Goal: Task Accomplishment & Management: Complete application form

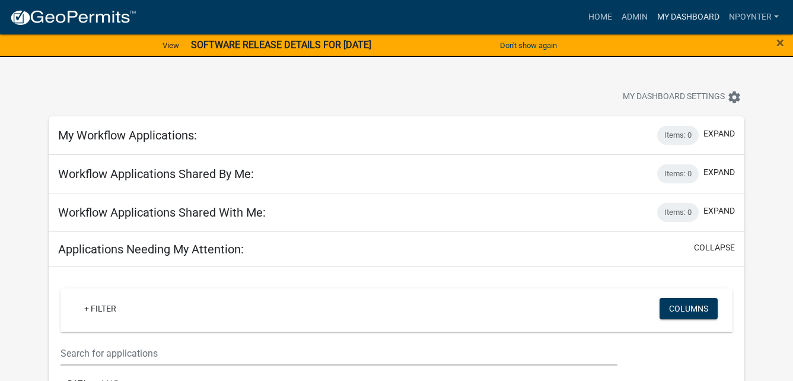
click at [680, 8] on link "My Dashboard" at bounding box center [688, 17] width 72 height 23
click at [680, 11] on link "My Dashboard" at bounding box center [688, 17] width 72 height 23
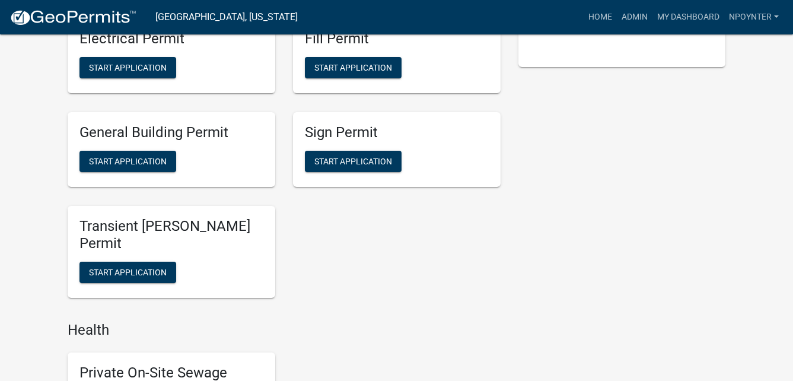
scroll to position [534, 0]
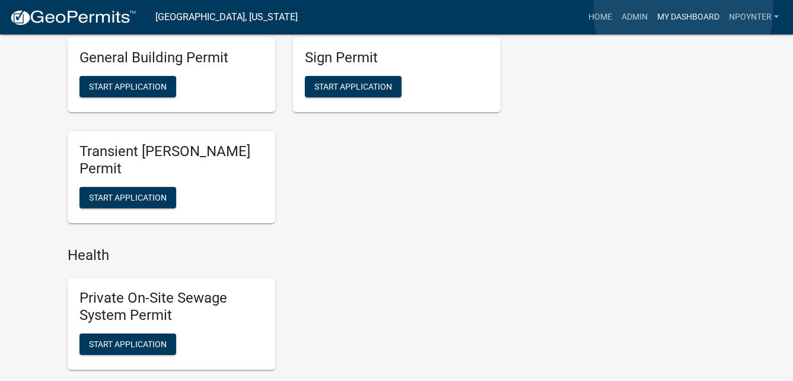
click at [683, 10] on link "My Dashboard" at bounding box center [688, 17] width 72 height 23
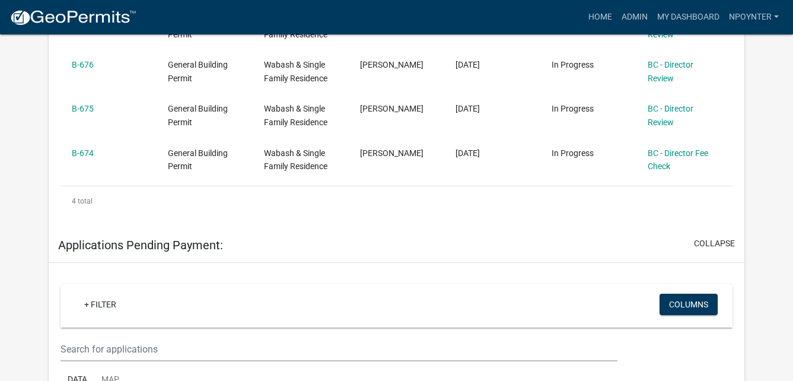
scroll to position [288, 0]
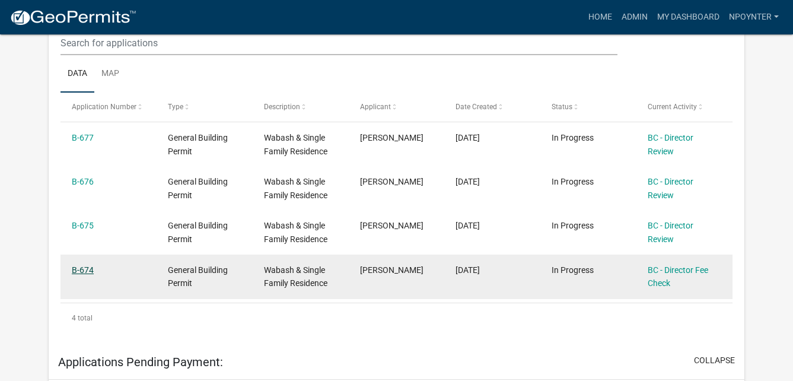
click at [88, 272] on link "B-674" at bounding box center [83, 269] width 22 height 9
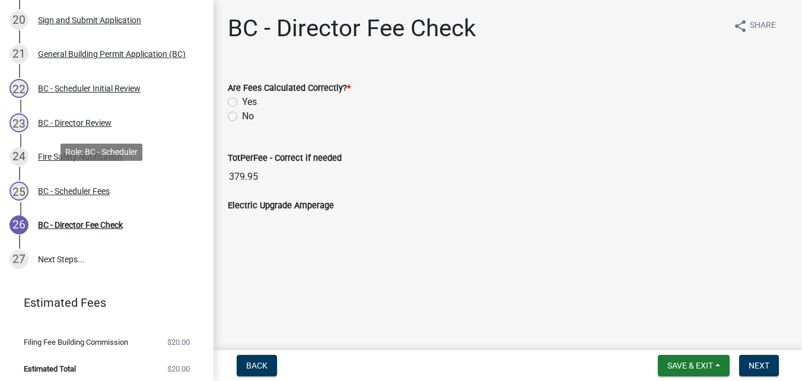
scroll to position [769, 0]
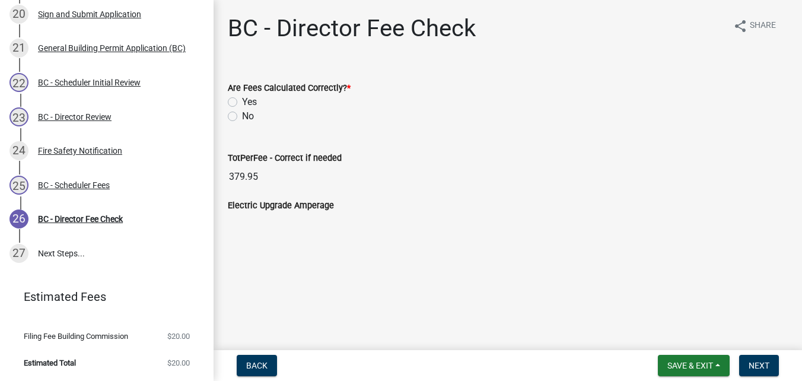
click at [242, 100] on label "Yes" at bounding box center [249, 102] width 15 height 14
click at [242, 100] on input "Yes" at bounding box center [246, 99] width 8 height 8
radio input "true"
click at [764, 362] on span "Next" at bounding box center [758, 365] width 21 height 9
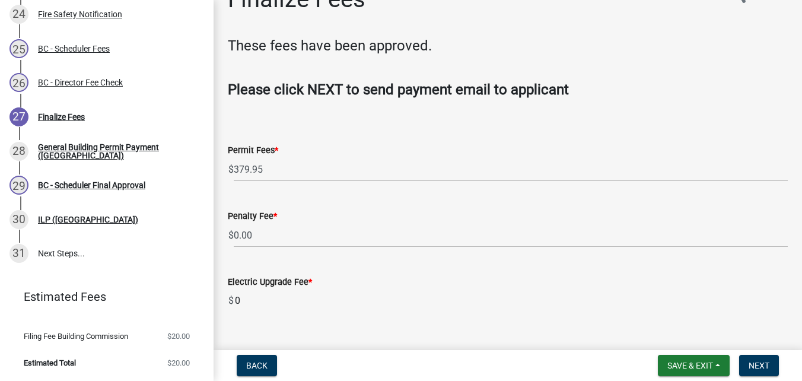
scroll to position [53, 0]
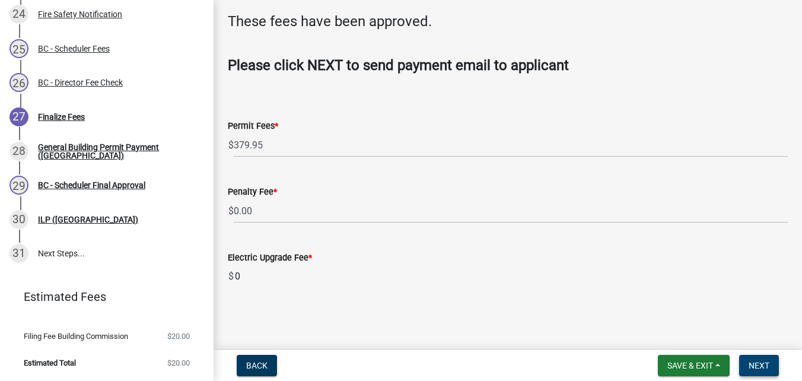
click at [763, 359] on button "Next" at bounding box center [759, 365] width 40 height 21
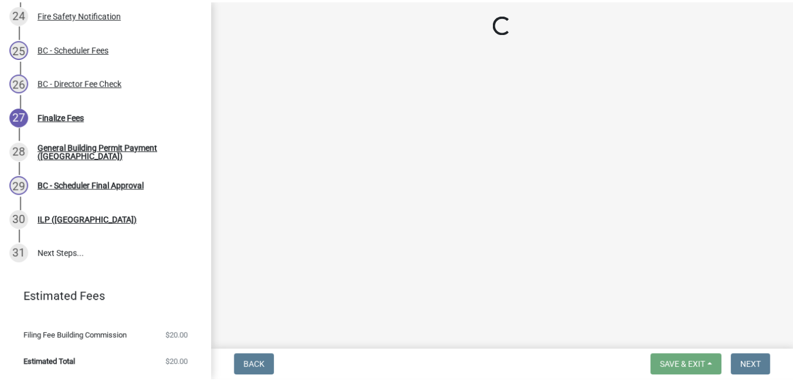
scroll to position [906, 0]
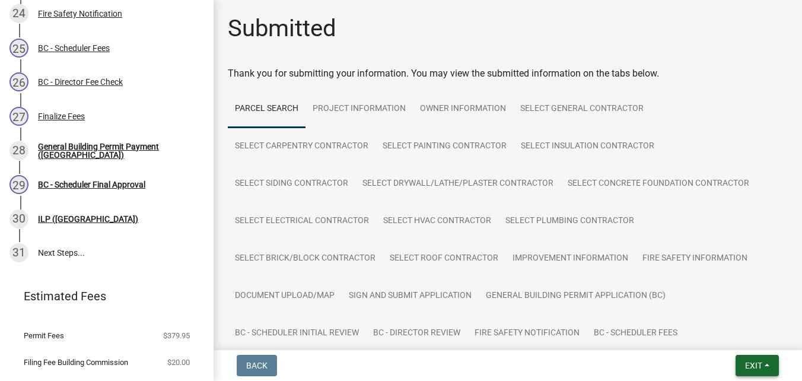
click at [752, 365] on span "Exit" at bounding box center [753, 365] width 17 height 9
click at [733, 333] on button "Save & Exit" at bounding box center [731, 334] width 95 height 28
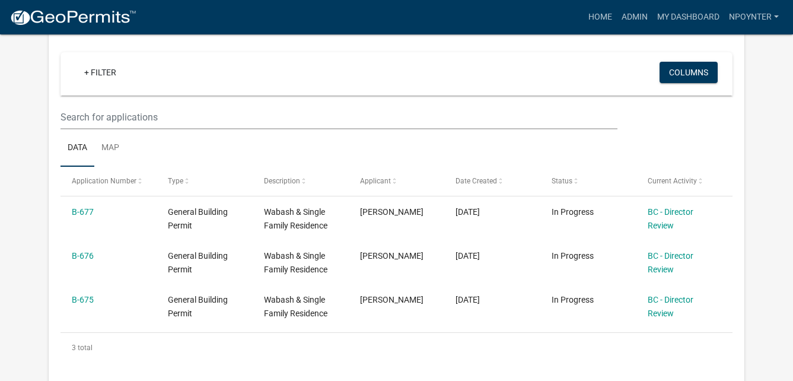
scroll to position [237, 0]
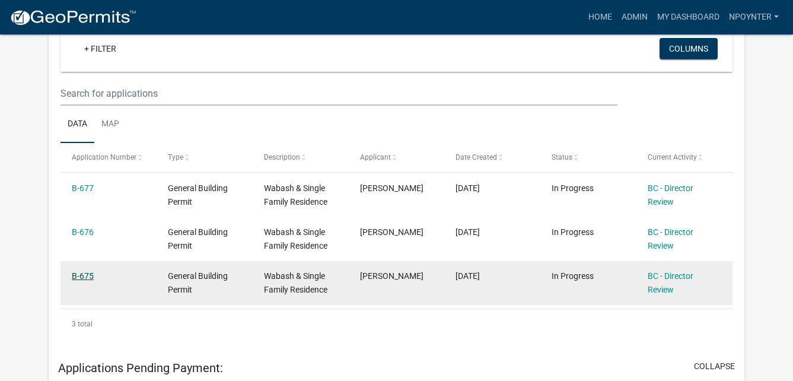
click at [82, 271] on link "B-675" at bounding box center [83, 275] width 22 height 9
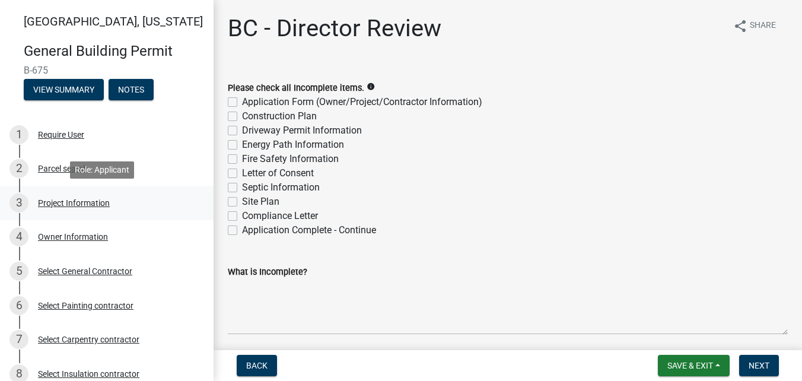
click at [81, 199] on div "Project Information" at bounding box center [74, 203] width 72 height 8
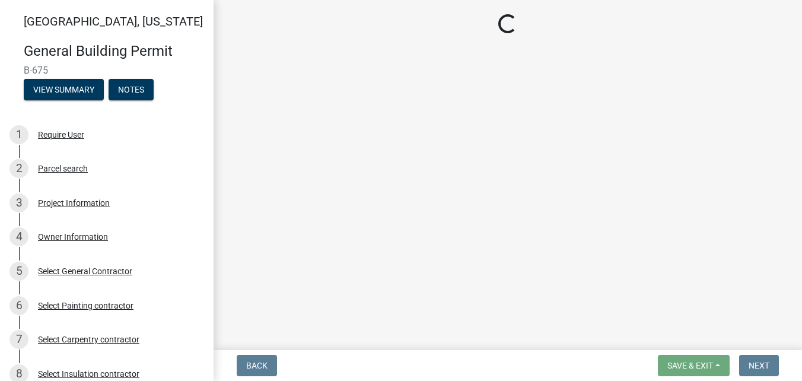
select select "f62e9ec7-2ce1-40c9-9d70-ac6e7ddc5d7c"
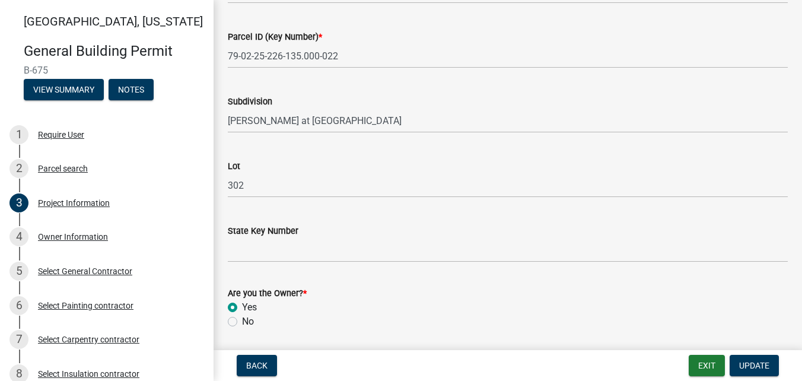
scroll to position [762, 0]
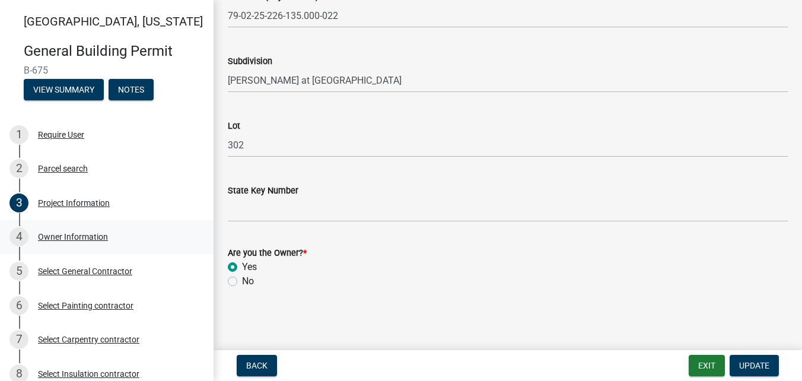
click at [84, 234] on div "Owner Information" at bounding box center [73, 236] width 70 height 8
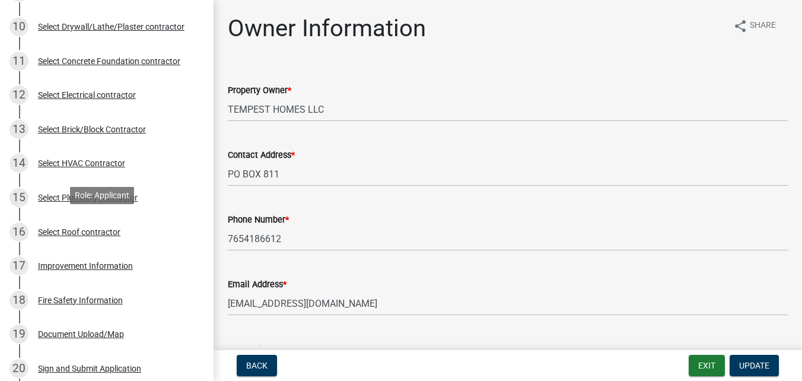
scroll to position [474, 0]
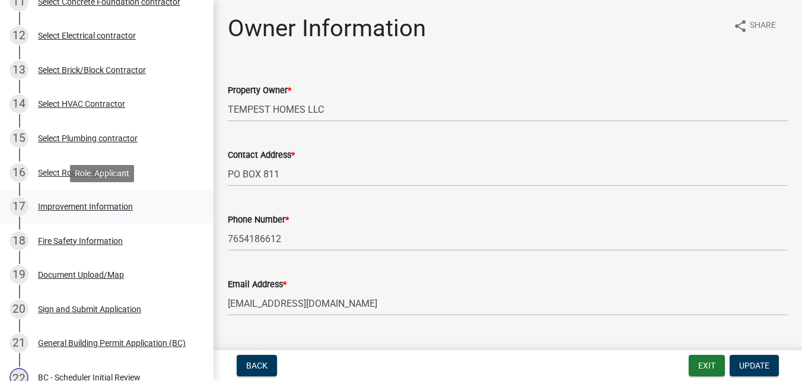
click at [107, 205] on div "Improvement Information" at bounding box center [85, 206] width 95 height 8
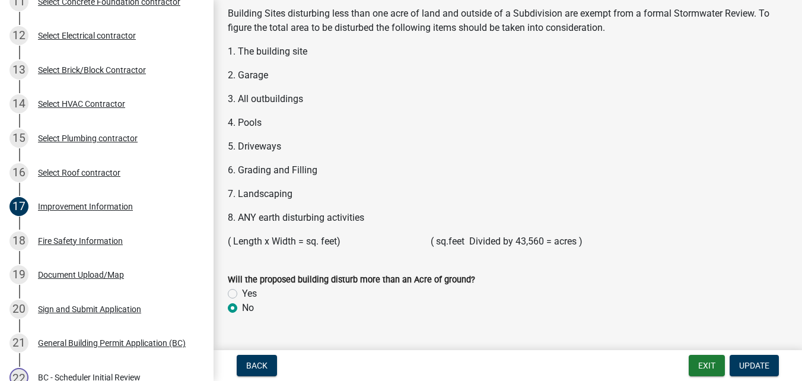
scroll to position [1687, 0]
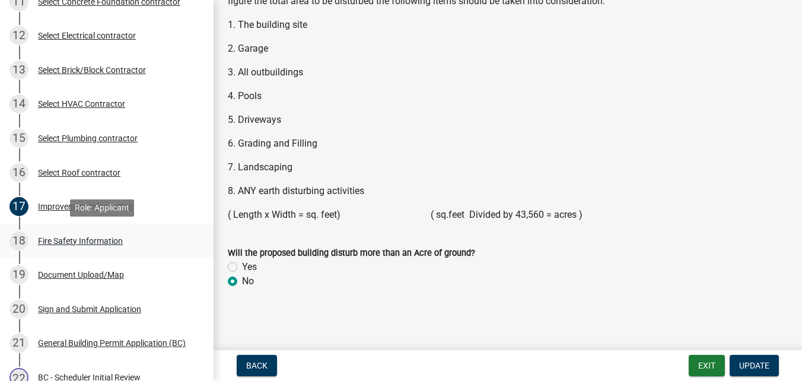
click at [80, 234] on div "18 Fire Safety Information" at bounding box center [101, 240] width 185 height 19
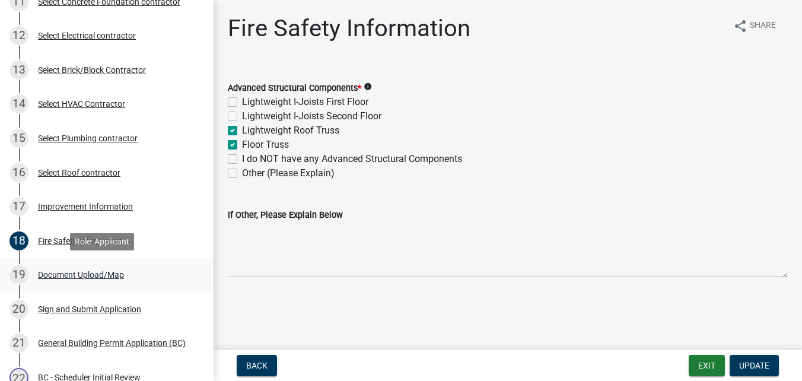
click at [69, 279] on div "19 Document Upload/Map" at bounding box center [101, 274] width 185 height 19
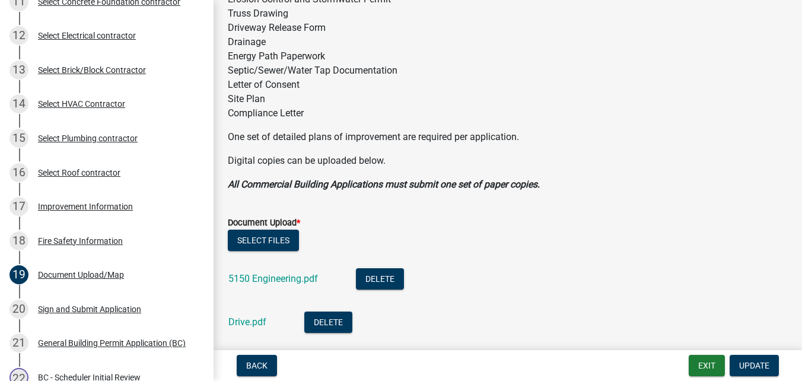
scroll to position [178, 0]
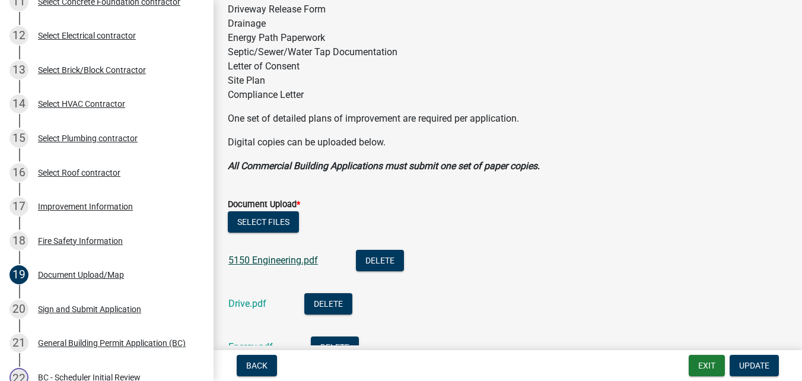
click at [263, 259] on link "5150 Engineering.pdf" at bounding box center [273, 259] width 90 height 11
click at [252, 302] on link "Drive.pdf" at bounding box center [247, 303] width 38 height 11
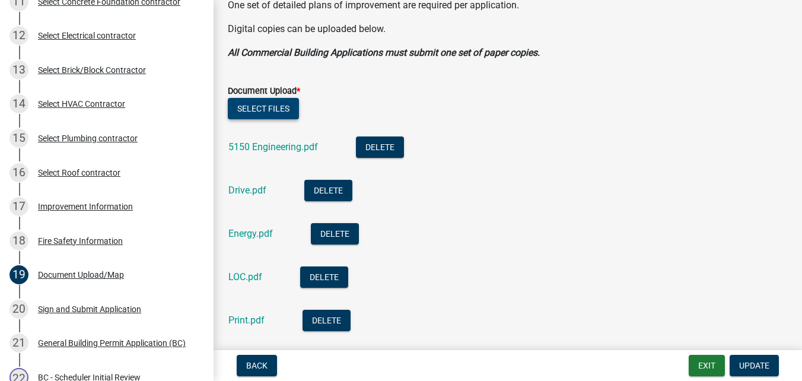
scroll to position [297, 0]
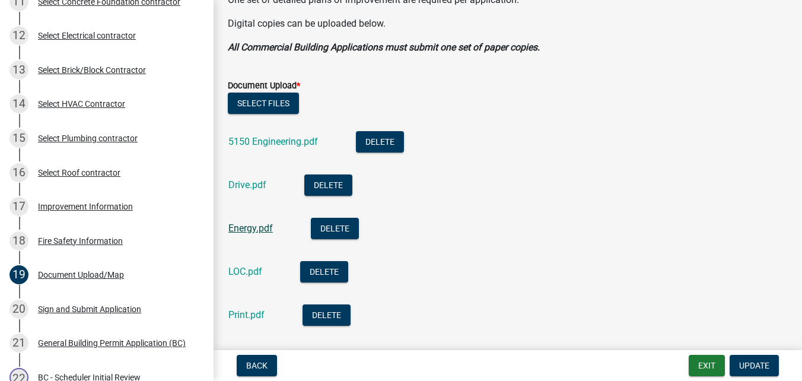
click at [253, 225] on link "Energy.pdf" at bounding box center [250, 227] width 44 height 11
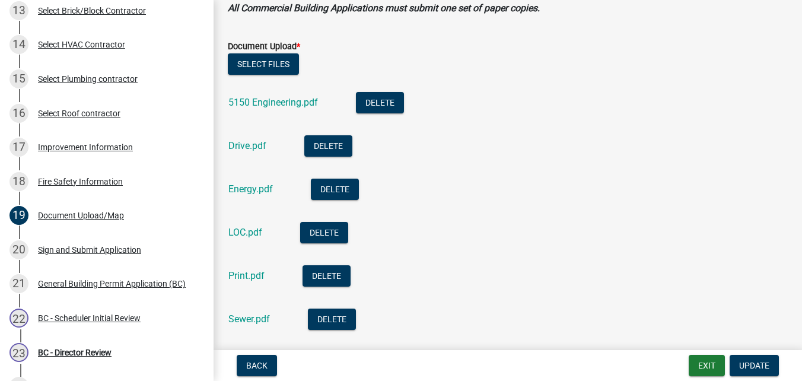
scroll to position [356, 0]
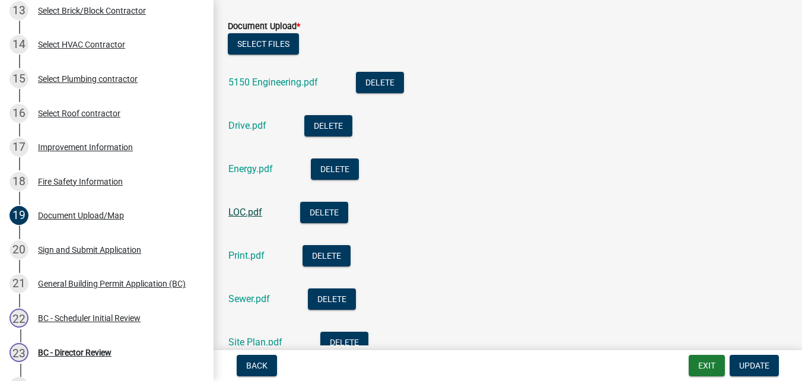
click at [253, 212] on link "LOC.pdf" at bounding box center [245, 211] width 34 height 11
click at [250, 256] on link "Print.pdf" at bounding box center [246, 255] width 36 height 11
click at [250, 297] on link "Sewer.pdf" at bounding box center [249, 298] width 42 height 11
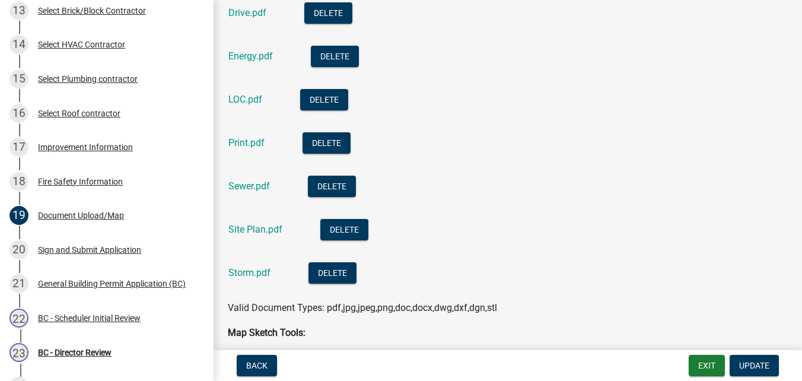
scroll to position [474, 0]
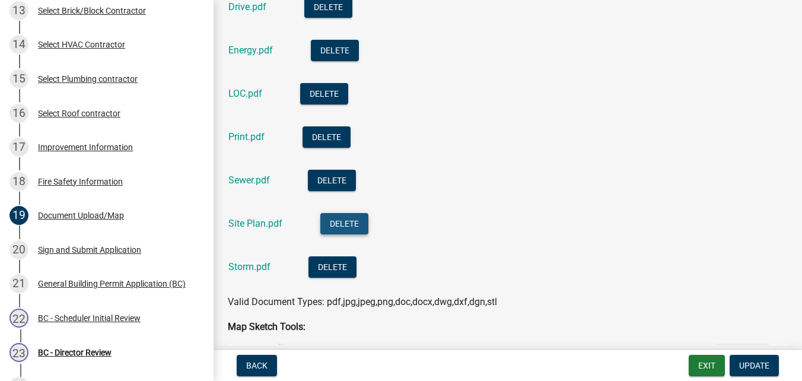
click at [333, 222] on button "Delete" at bounding box center [344, 223] width 48 height 21
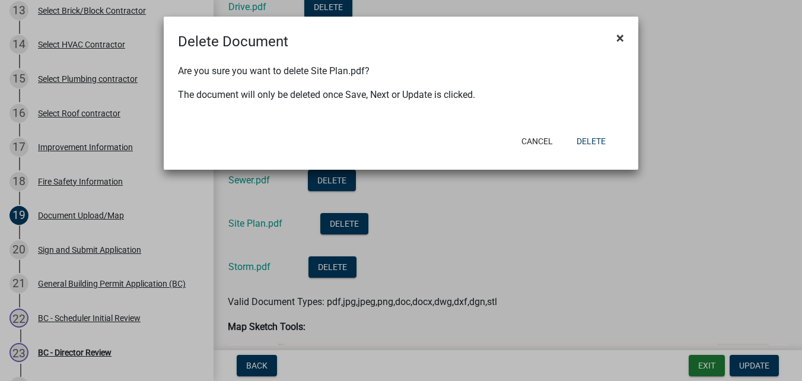
click at [617, 38] on span "×" at bounding box center [620, 38] width 8 height 17
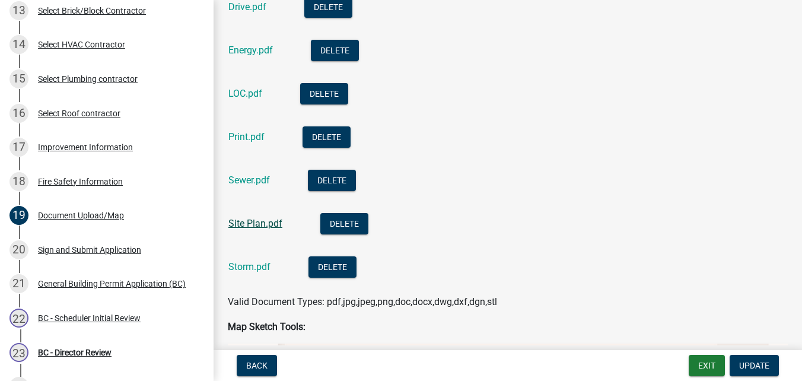
click at [242, 220] on link "Site Plan.pdf" at bounding box center [255, 223] width 54 height 11
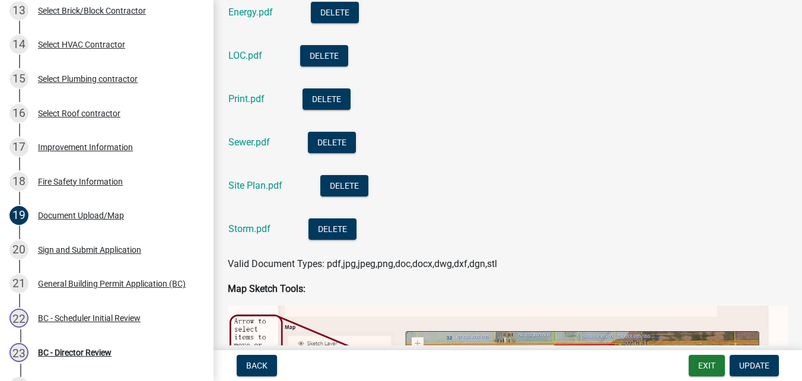
scroll to position [534, 0]
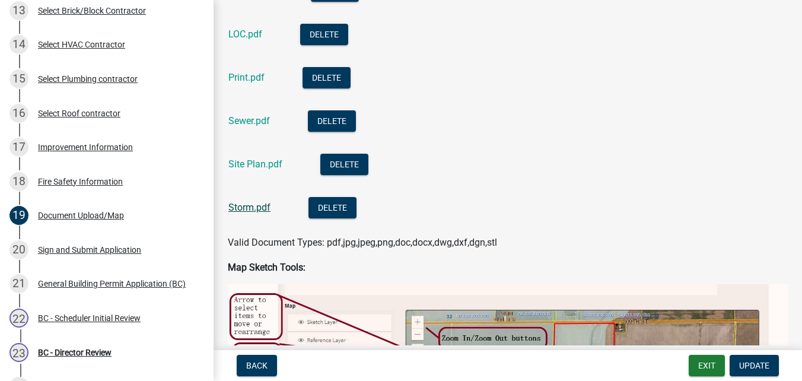
click at [237, 211] on link "Storm.pdf" at bounding box center [249, 207] width 42 height 11
click at [84, 253] on div "Sign and Submit Application" at bounding box center [89, 250] width 103 height 8
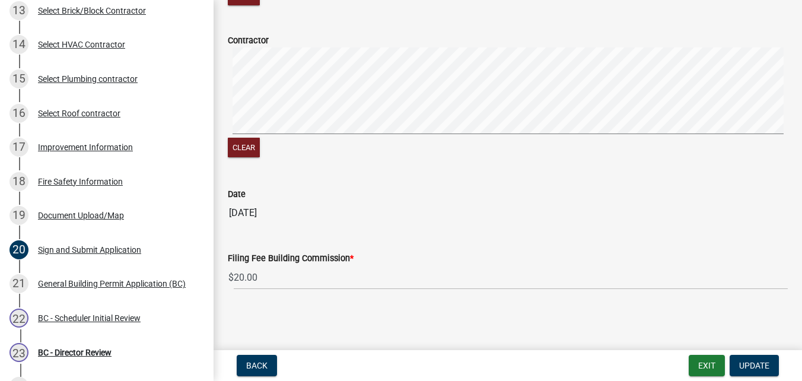
scroll to position [412, 0]
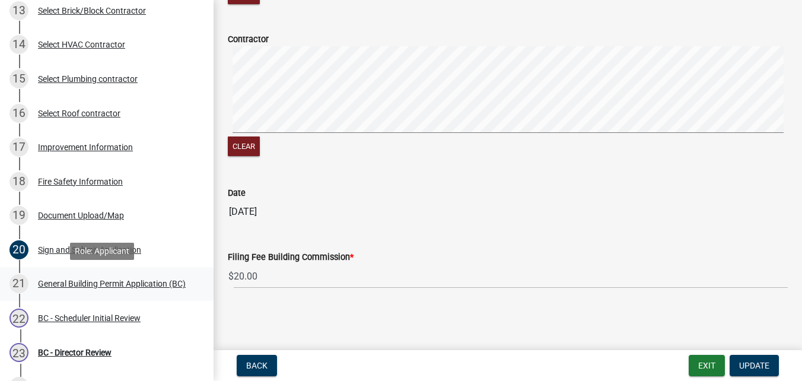
click at [127, 279] on div "General Building Permit Application (BC)" at bounding box center [112, 283] width 148 height 8
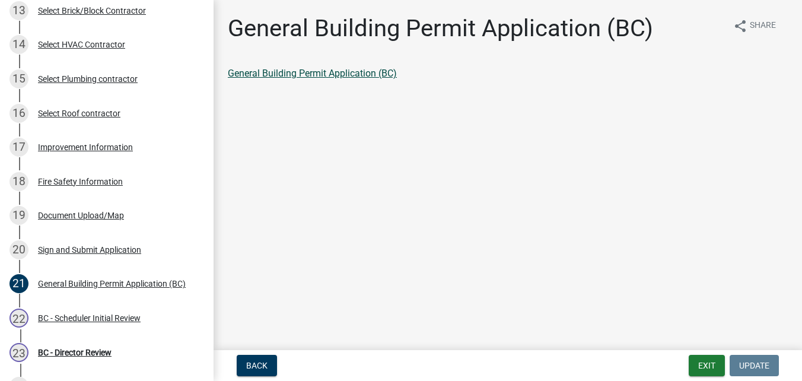
click at [307, 71] on link "General Building Permit Application (BC)" at bounding box center [312, 73] width 169 height 11
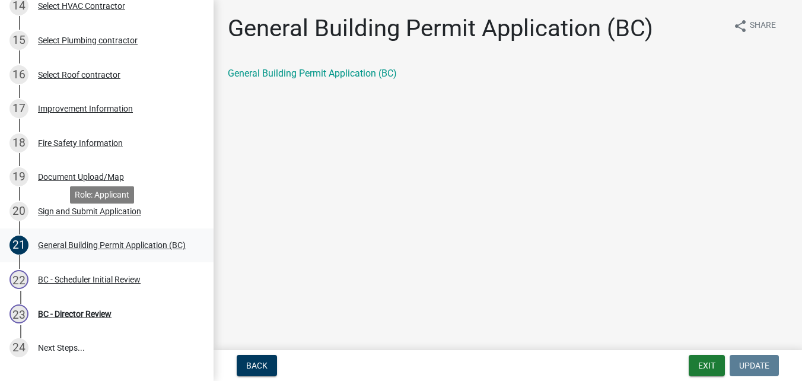
scroll to position [593, 0]
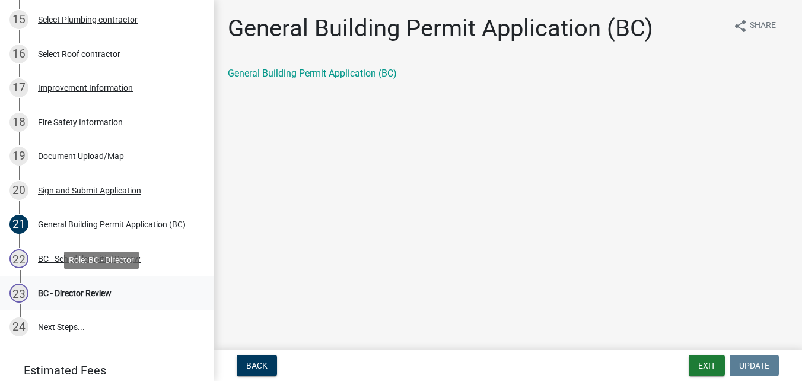
click at [91, 295] on div "BC - Director Review" at bounding box center [75, 293] width 74 height 8
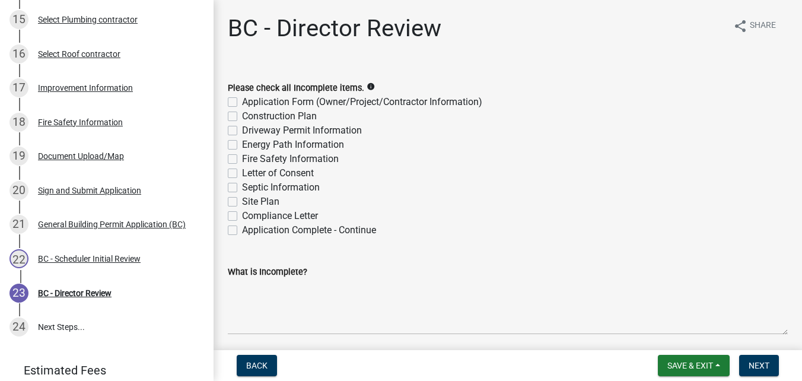
click at [242, 231] on label "Application Complete - Continue" at bounding box center [309, 230] width 134 height 14
click at [242, 231] on input "Application Complete - Continue" at bounding box center [246, 227] width 8 height 8
checkbox input "true"
checkbox input "false"
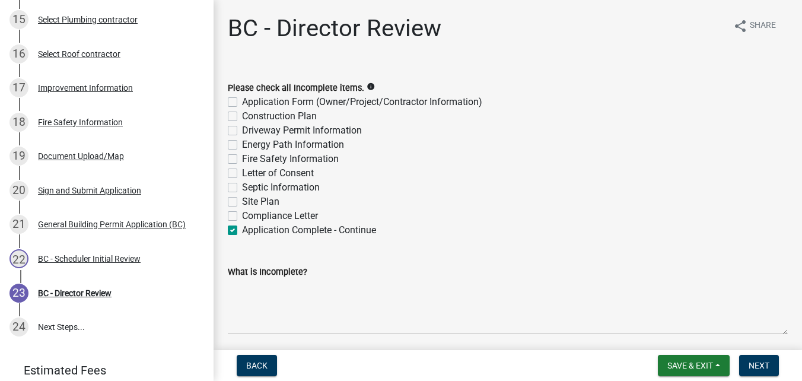
checkbox input "false"
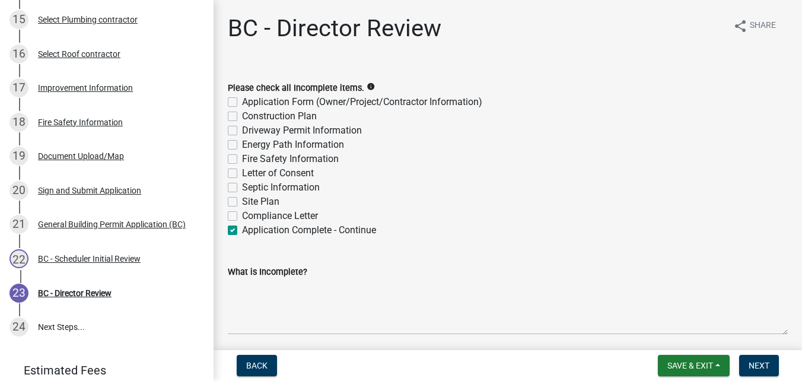
checkbox input "false"
checkbox input "true"
click at [754, 362] on span "Next" at bounding box center [758, 365] width 21 height 9
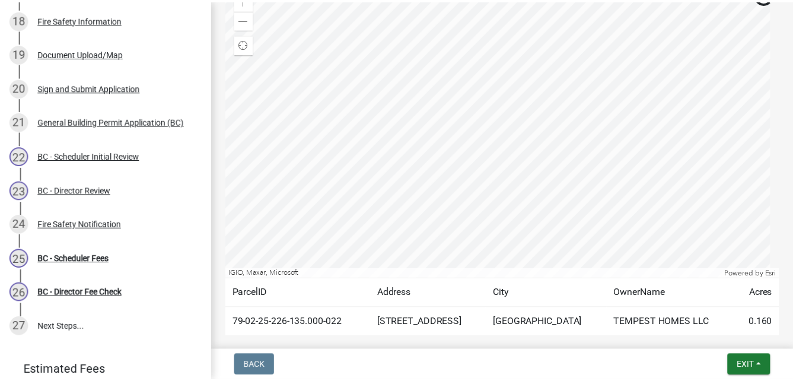
scroll to position [445, 0]
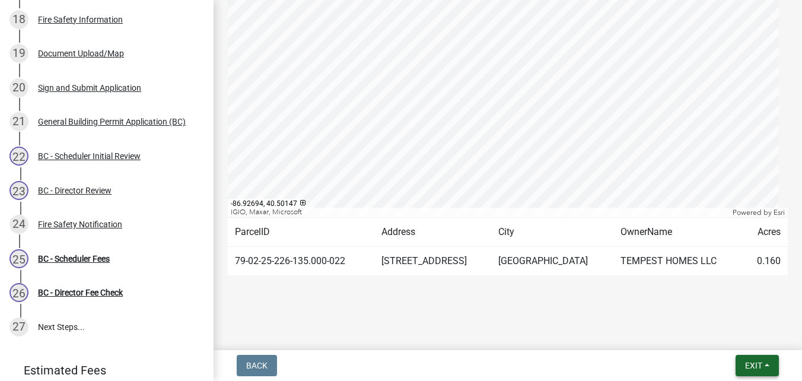
click at [741, 362] on button "Exit" at bounding box center [756, 365] width 43 height 21
click at [713, 335] on button "Save & Exit" at bounding box center [731, 334] width 95 height 28
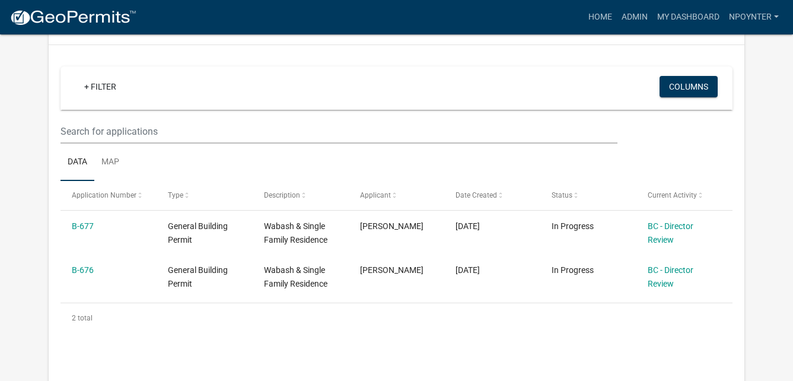
scroll to position [279, 0]
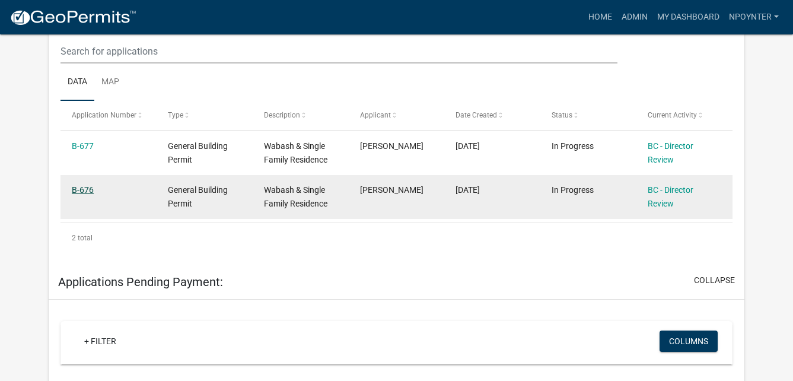
click at [83, 190] on link "B-676" at bounding box center [83, 189] width 22 height 9
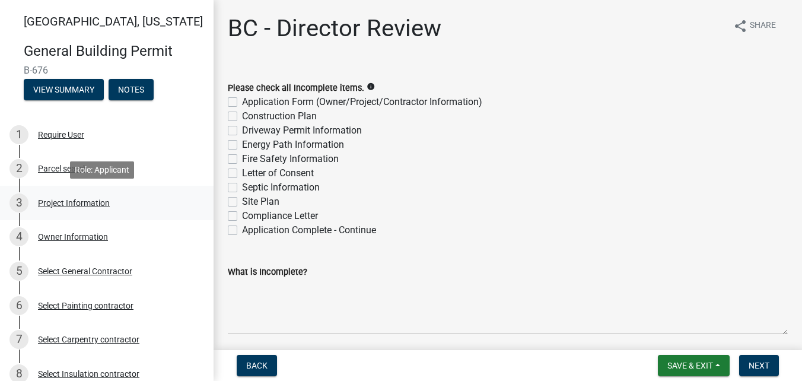
click at [92, 199] on div "Project Information" at bounding box center [74, 203] width 72 height 8
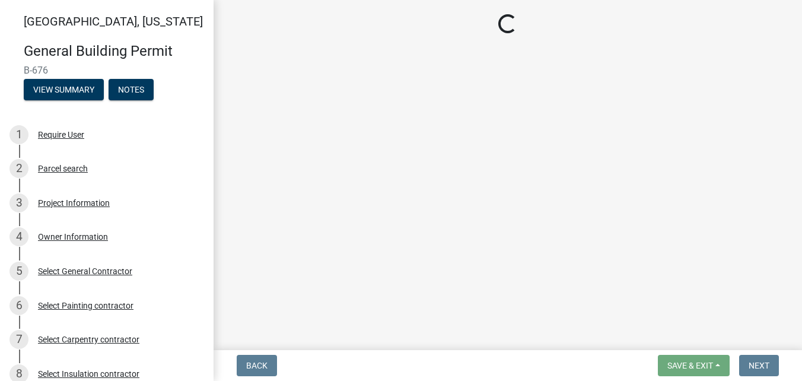
select select "f62e9ec7-2ce1-40c9-9d70-ac6e7ddc5d7c"
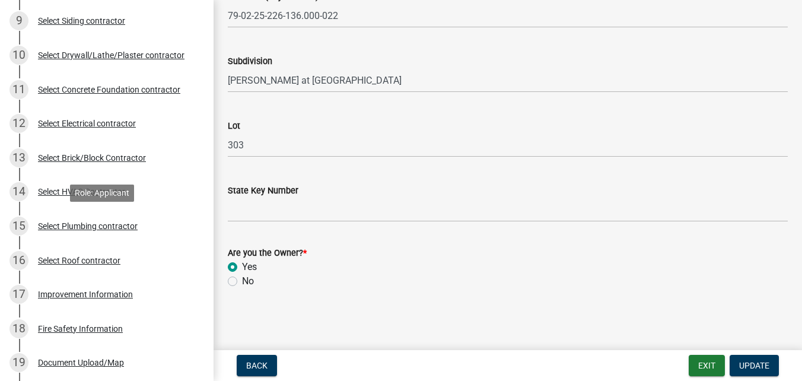
scroll to position [415, 0]
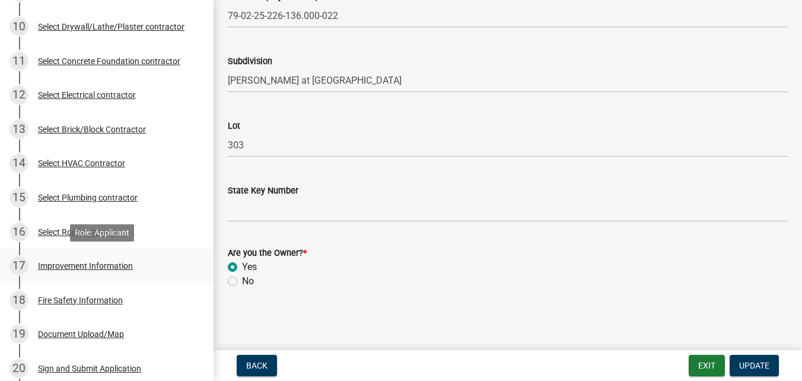
click at [83, 263] on div "Improvement Information" at bounding box center [85, 266] width 95 height 8
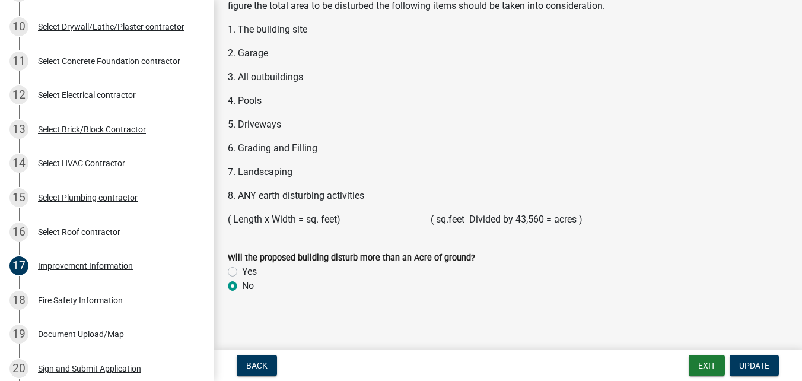
scroll to position [1687, 0]
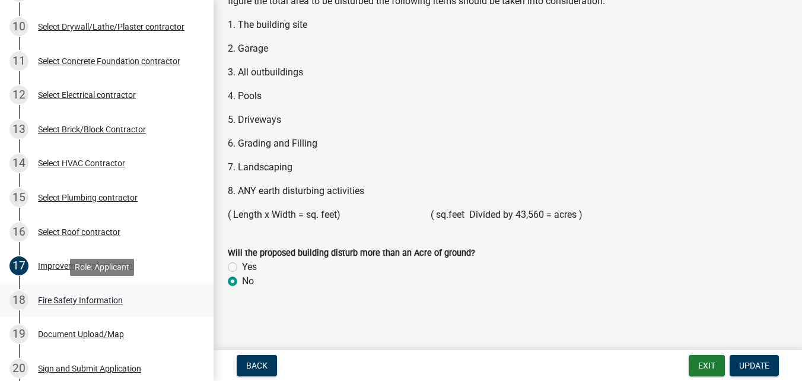
click at [87, 294] on div "18 Fire Safety Information" at bounding box center [101, 300] width 185 height 19
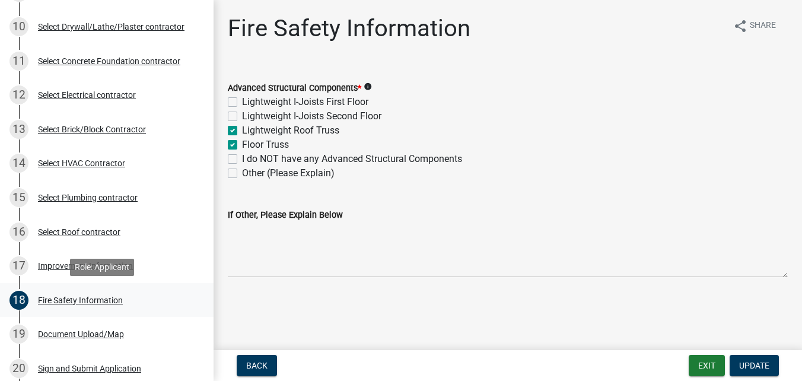
scroll to position [474, 0]
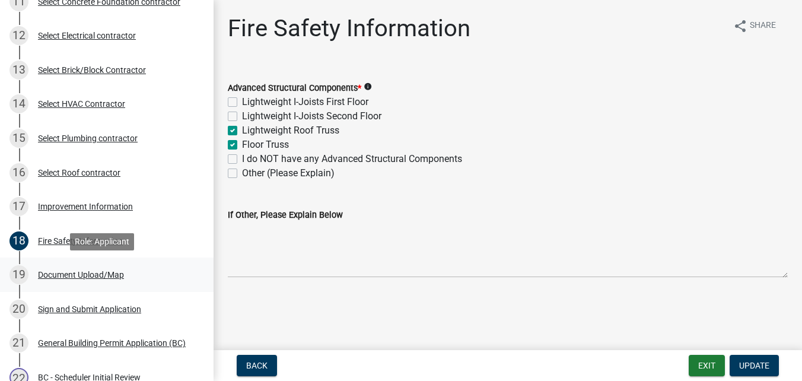
click at [64, 270] on div "Document Upload/Map" at bounding box center [81, 274] width 86 height 8
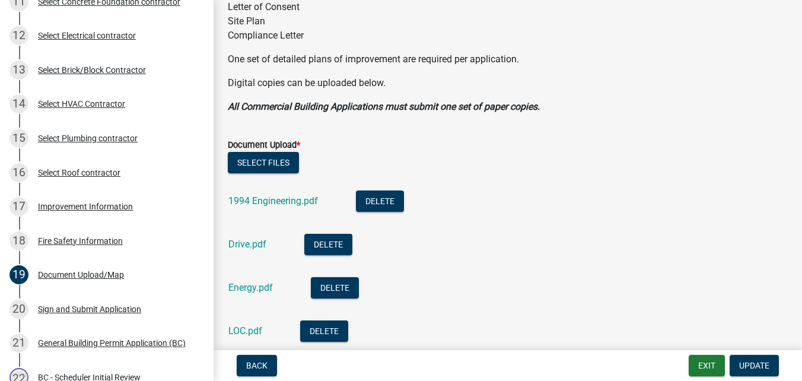
scroll to position [297, 0]
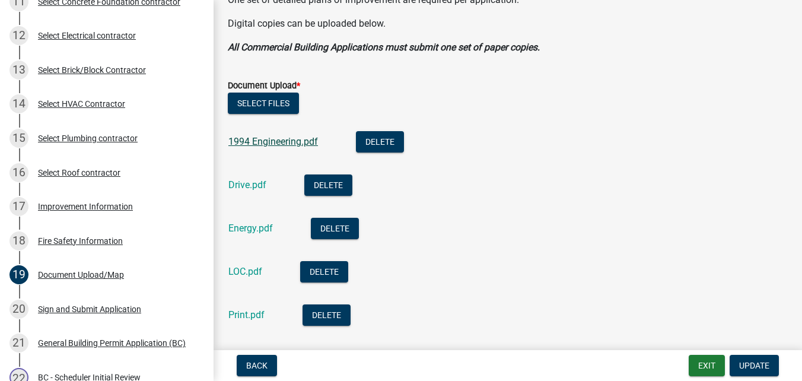
click at [291, 140] on link "1994 Engineering.pdf" at bounding box center [273, 141] width 90 height 11
click at [251, 184] on link "Drive.pdf" at bounding box center [247, 184] width 38 height 11
click at [235, 227] on link "Energy.pdf" at bounding box center [250, 227] width 44 height 11
click at [239, 232] on link "Energy.pdf" at bounding box center [250, 227] width 44 height 11
click at [258, 310] on link "Print.pdf" at bounding box center [246, 314] width 36 height 11
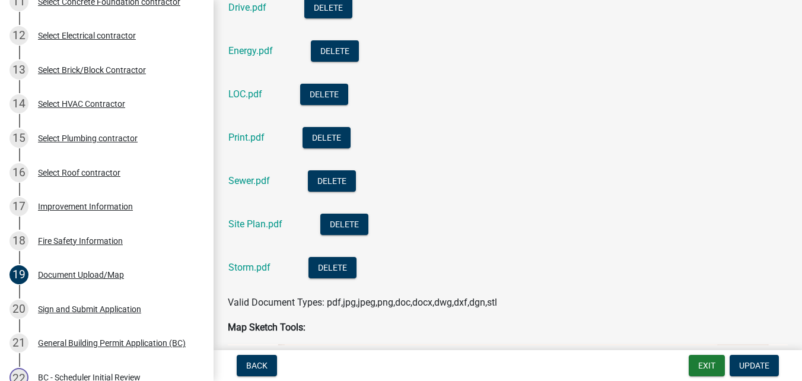
scroll to position [474, 0]
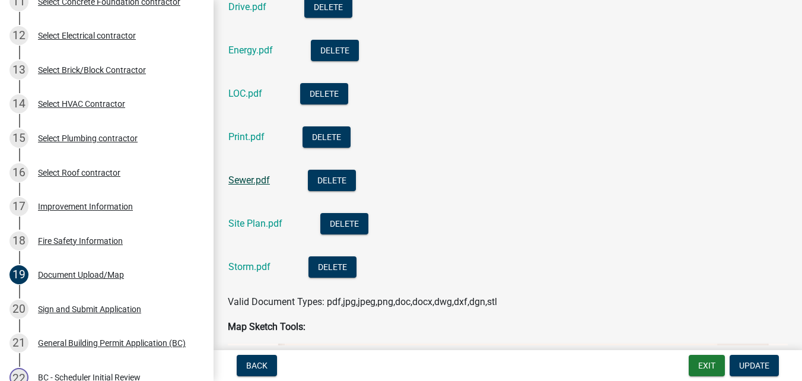
click at [243, 180] on link "Sewer.pdf" at bounding box center [249, 179] width 42 height 11
click at [256, 225] on link "Site Plan.pdf" at bounding box center [255, 223] width 54 height 11
click at [243, 266] on link "Storm.pdf" at bounding box center [249, 266] width 42 height 11
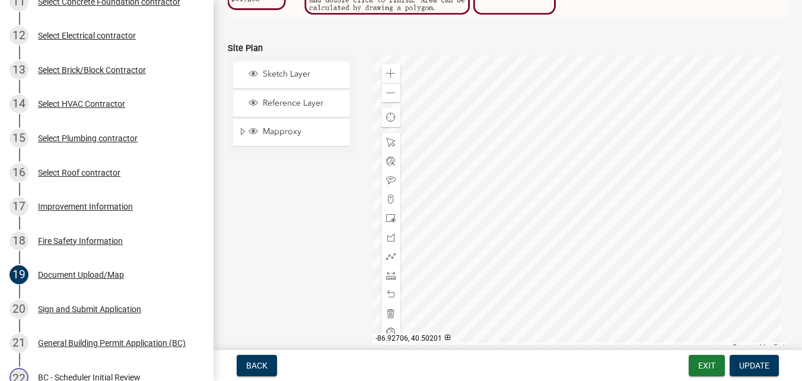
scroll to position [1128, 0]
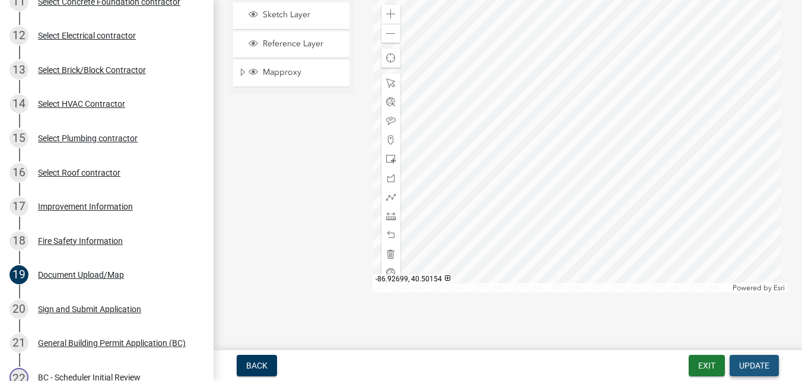
click at [750, 359] on button "Update" at bounding box center [753, 365] width 49 height 21
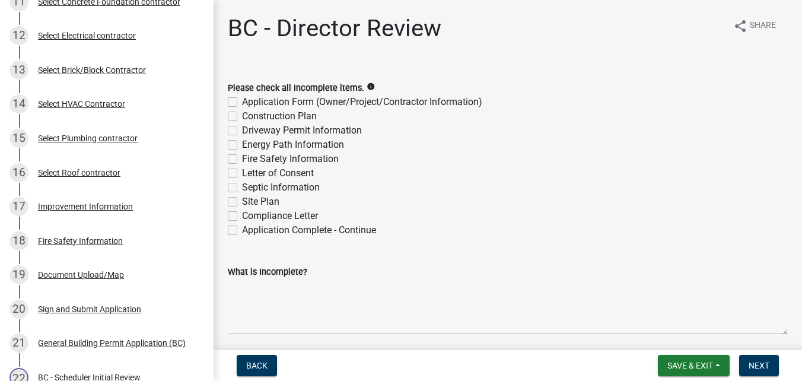
click at [242, 231] on label "Application Complete - Continue" at bounding box center [309, 230] width 134 height 14
click at [242, 231] on input "Application Complete - Continue" at bounding box center [246, 227] width 8 height 8
checkbox input "true"
checkbox input "false"
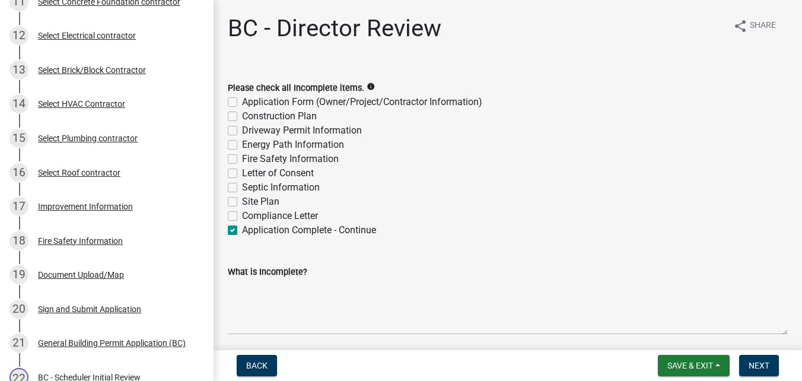
checkbox input "false"
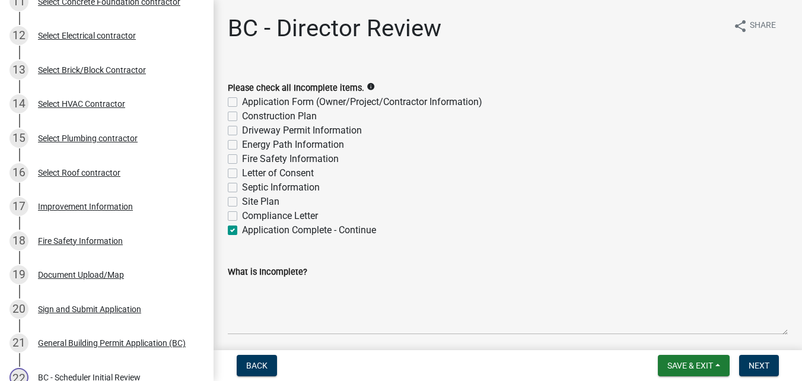
checkbox input "false"
checkbox input "true"
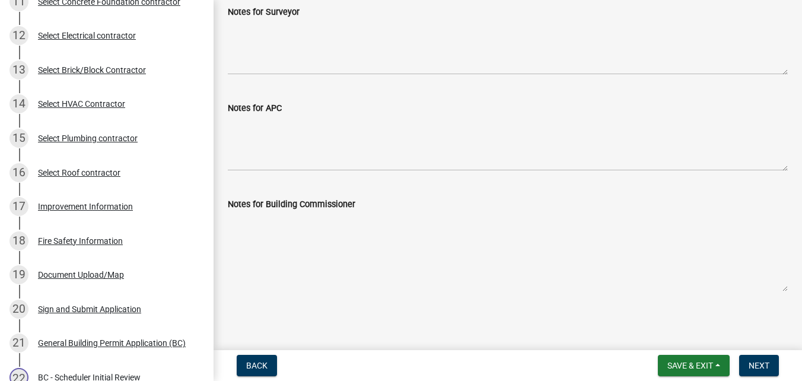
scroll to position [358, 0]
click at [764, 362] on span "Next" at bounding box center [758, 365] width 21 height 9
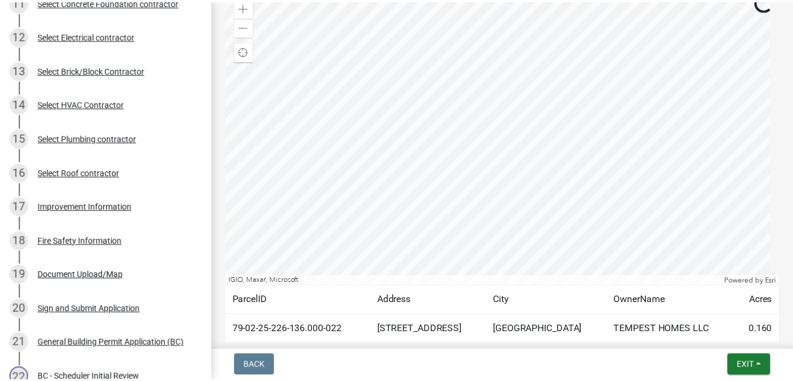
scroll to position [445, 0]
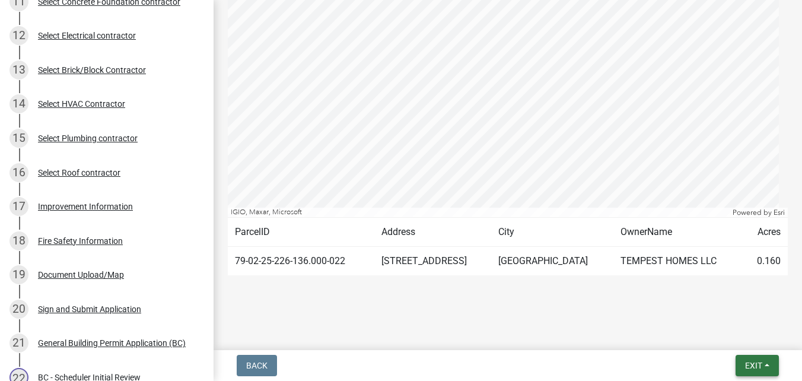
click at [752, 371] on button "Exit" at bounding box center [756, 365] width 43 height 21
click at [717, 322] on button "Save & Exit" at bounding box center [731, 334] width 95 height 28
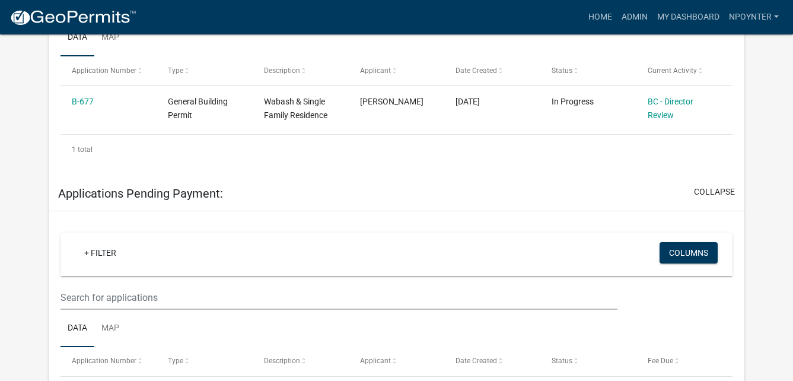
scroll to position [293, 0]
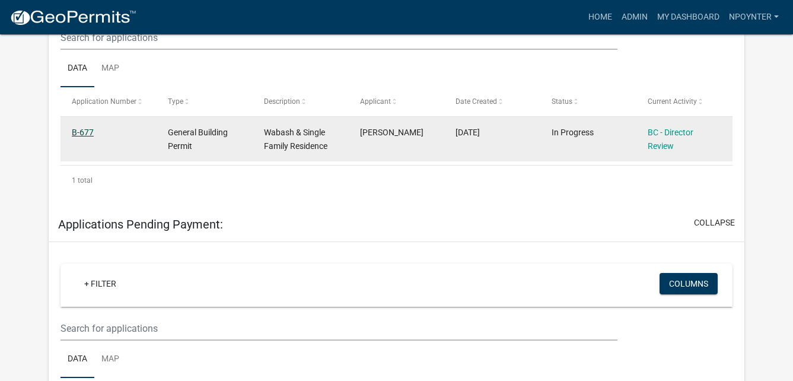
click at [89, 129] on link "B-677" at bounding box center [83, 131] width 22 height 9
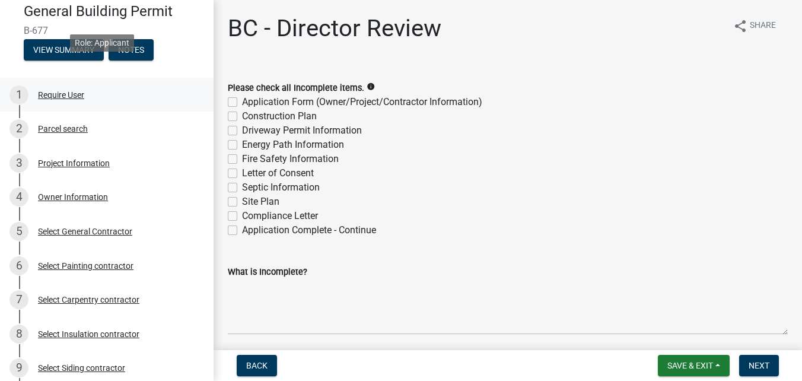
scroll to position [59, 0]
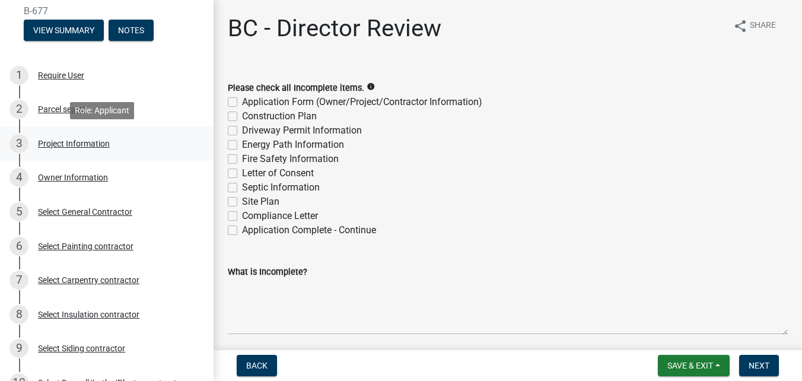
click at [69, 144] on div "Project Information" at bounding box center [74, 143] width 72 height 8
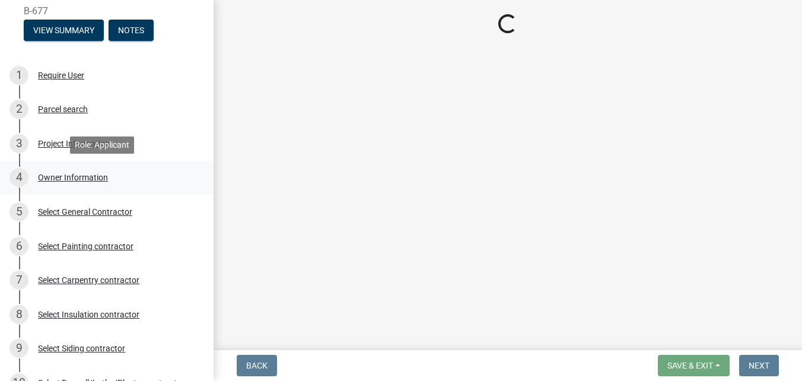
select select "f62e9ec7-2ce1-40c9-9d70-ac6e7ddc5d7c"
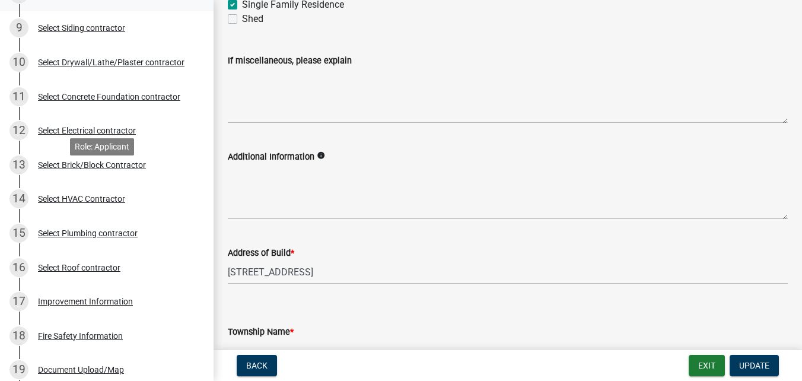
scroll to position [415, 0]
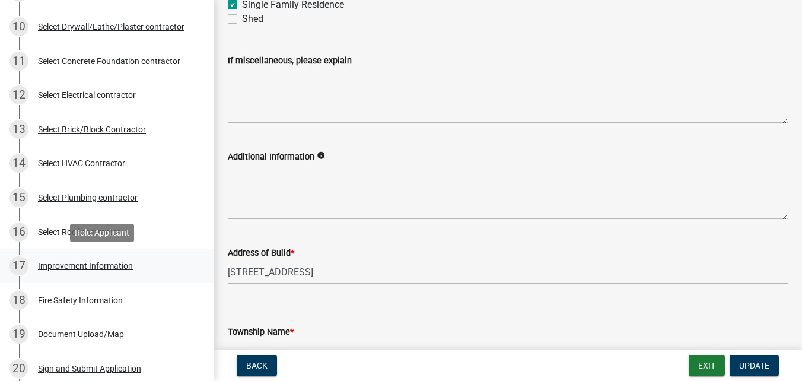
click at [109, 263] on div "Improvement Information" at bounding box center [85, 266] width 95 height 8
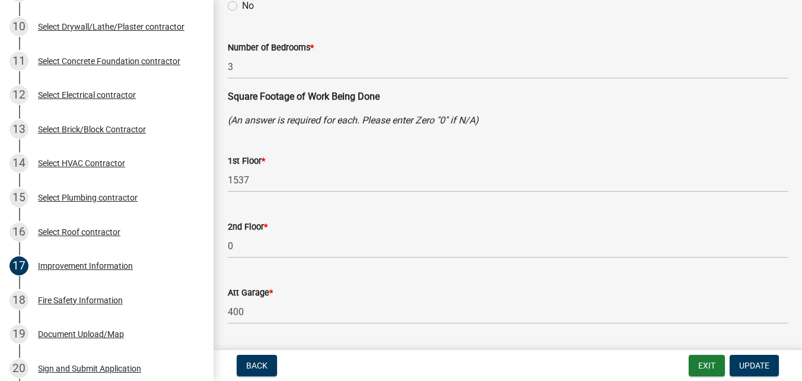
scroll to position [0, 0]
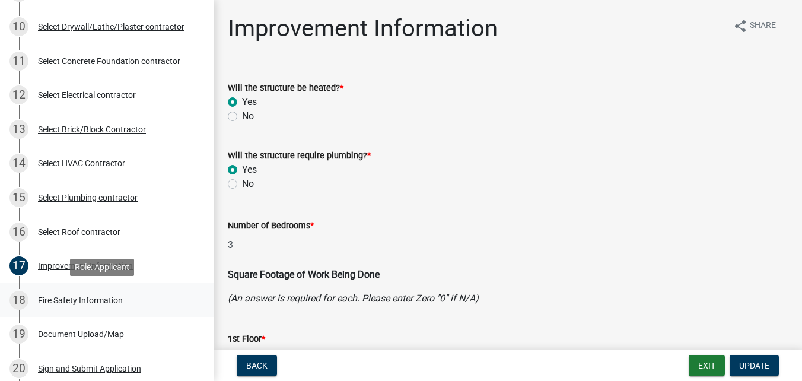
click at [56, 298] on div "Fire Safety Information" at bounding box center [80, 300] width 85 height 8
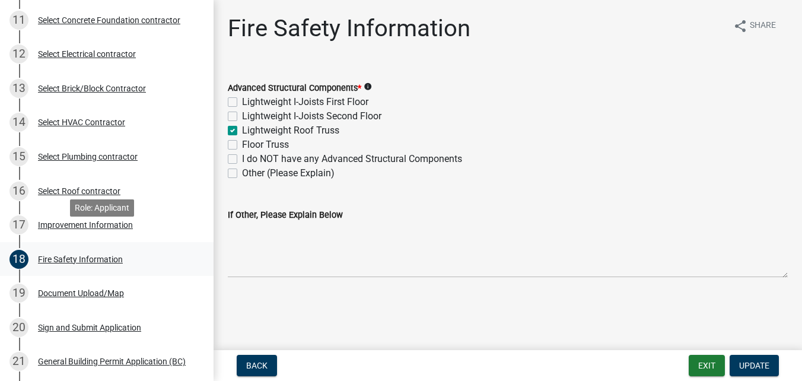
scroll to position [474, 0]
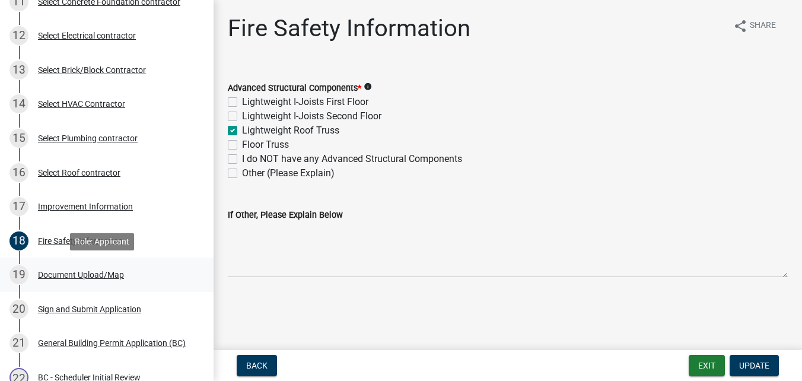
click at [95, 275] on div "Document Upload/Map" at bounding box center [81, 274] width 86 height 8
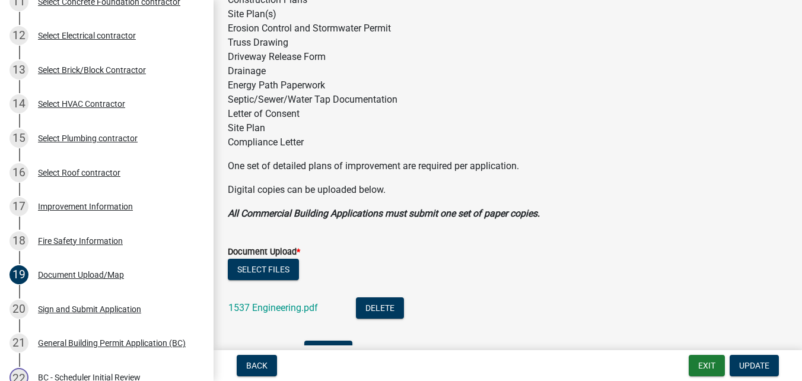
scroll to position [178, 0]
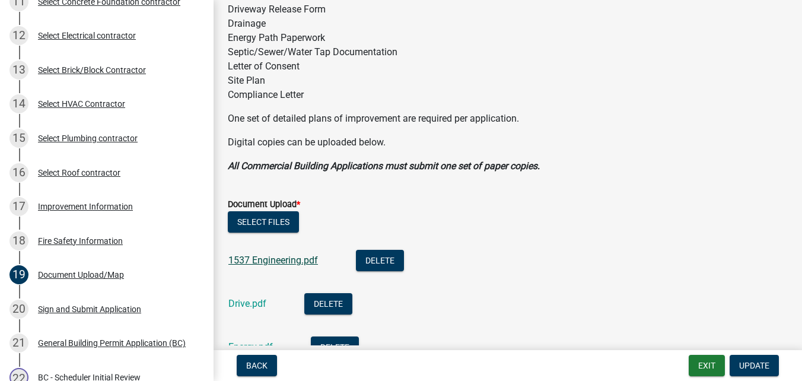
click at [247, 262] on link "1537 Engineering.pdf" at bounding box center [273, 259] width 90 height 11
click at [270, 262] on link "1537 Engineering.pdf" at bounding box center [273, 259] width 90 height 11
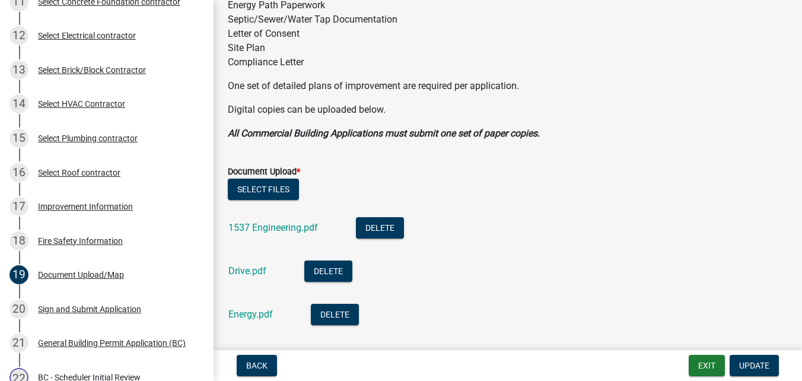
scroll to position [237, 0]
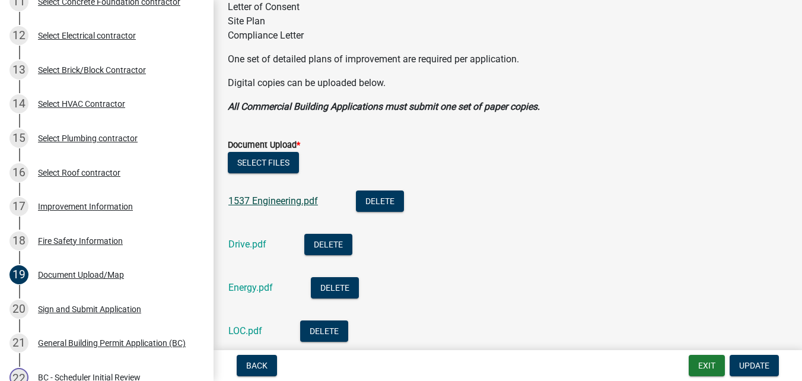
click at [294, 202] on link "1537 Engineering.pdf" at bounding box center [273, 200] width 90 height 11
click at [247, 286] on link "Energy.pdf" at bounding box center [250, 287] width 44 height 11
click at [257, 285] on link "Energy.pdf" at bounding box center [250, 287] width 44 height 11
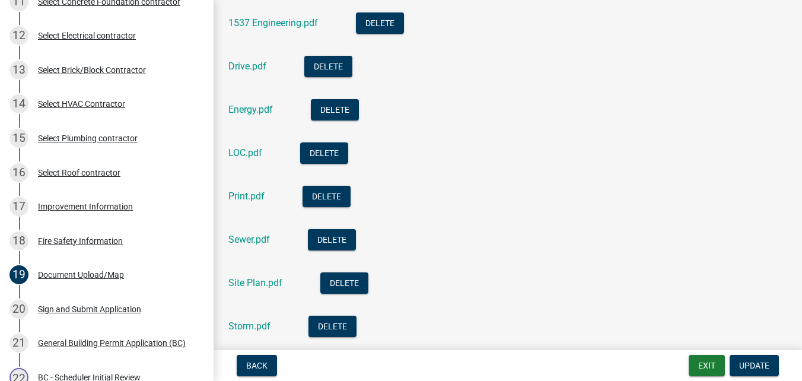
scroll to position [474, 0]
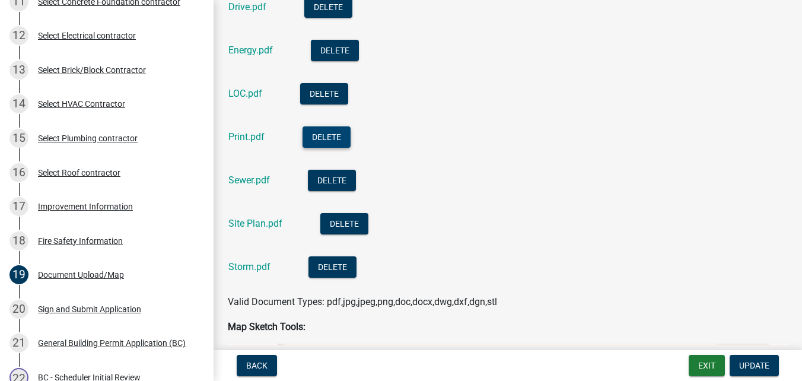
click at [316, 132] on button "Delete" at bounding box center [326, 136] width 48 height 21
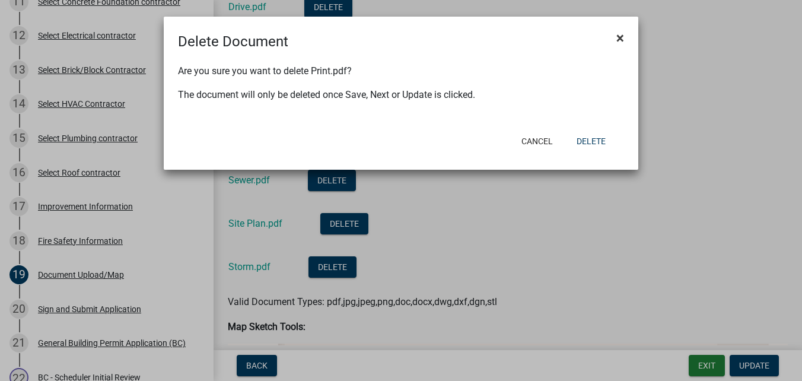
click at [621, 37] on span "×" at bounding box center [620, 38] width 8 height 17
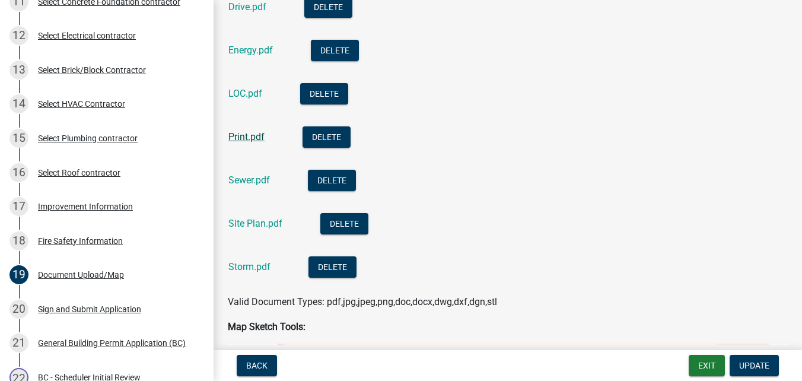
click at [240, 136] on link "Print.pdf" at bounding box center [246, 136] width 36 height 11
click at [241, 183] on link "Sewer.pdf" at bounding box center [249, 179] width 42 height 11
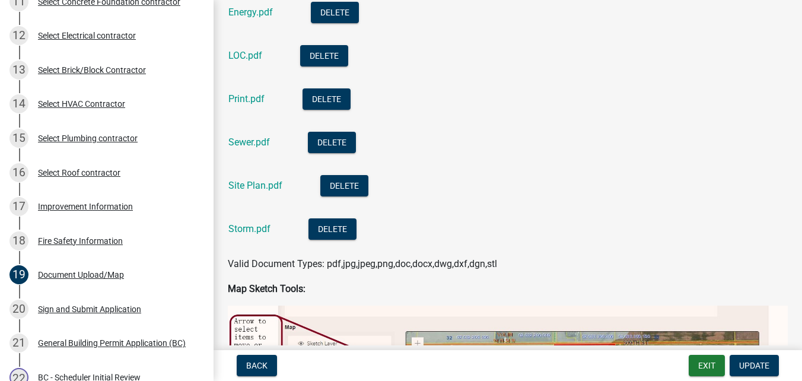
scroll to position [534, 0]
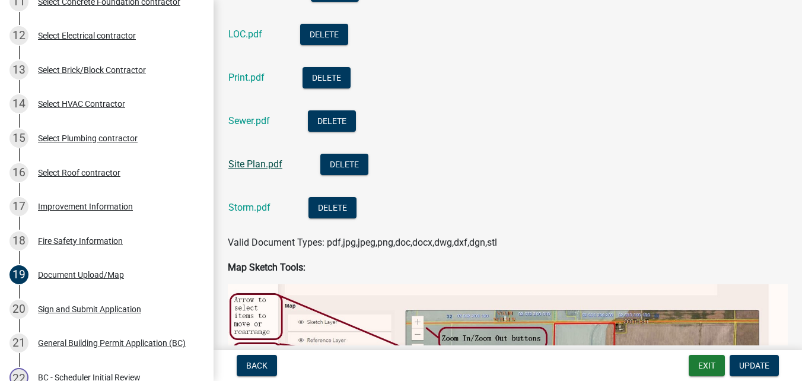
click at [257, 165] on link "Site Plan.pdf" at bounding box center [255, 163] width 54 height 11
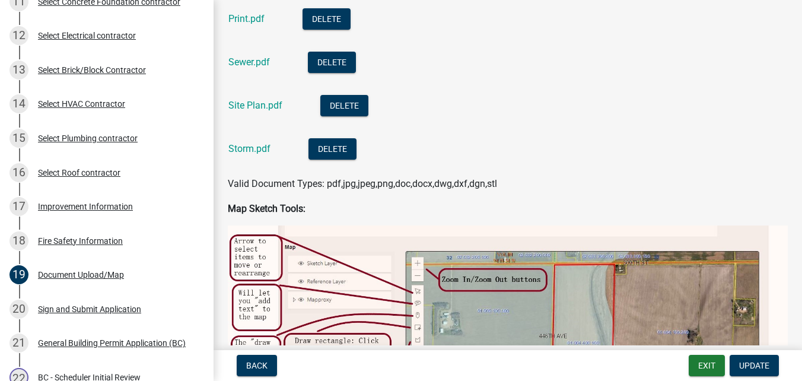
scroll to position [593, 0]
click at [256, 146] on link "Storm.pdf" at bounding box center [249, 147] width 42 height 11
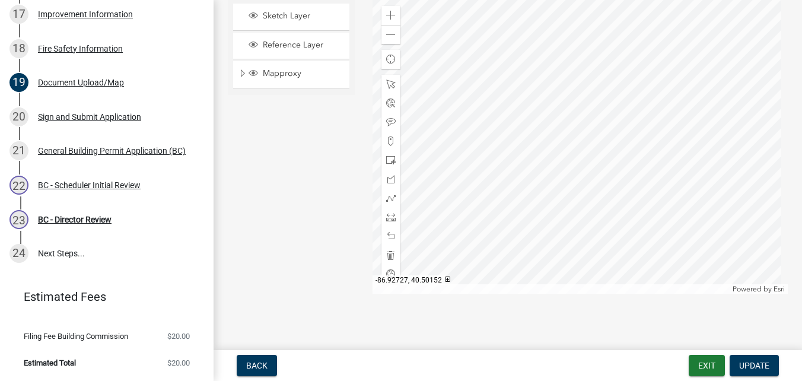
scroll to position [1128, 0]
click at [748, 364] on span "Update" at bounding box center [754, 365] width 30 height 9
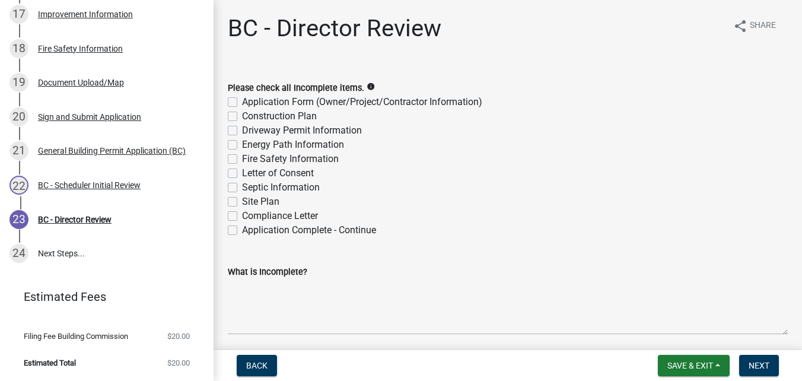
scroll to position [59, 0]
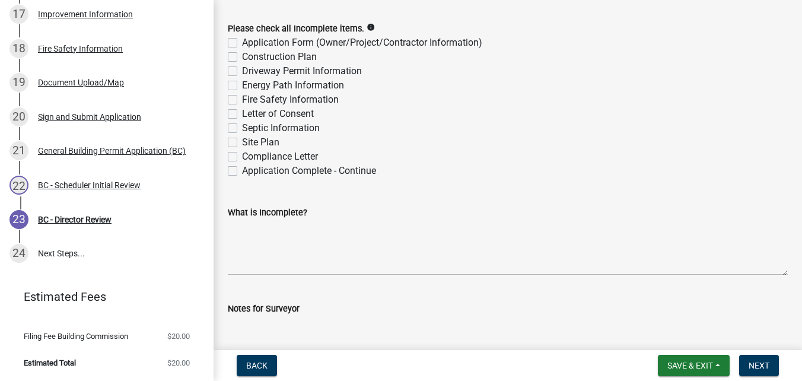
click at [242, 171] on label "Application Complete - Continue" at bounding box center [309, 171] width 134 height 14
click at [242, 171] on input "Application Complete - Continue" at bounding box center [246, 168] width 8 height 8
checkbox input "true"
checkbox input "false"
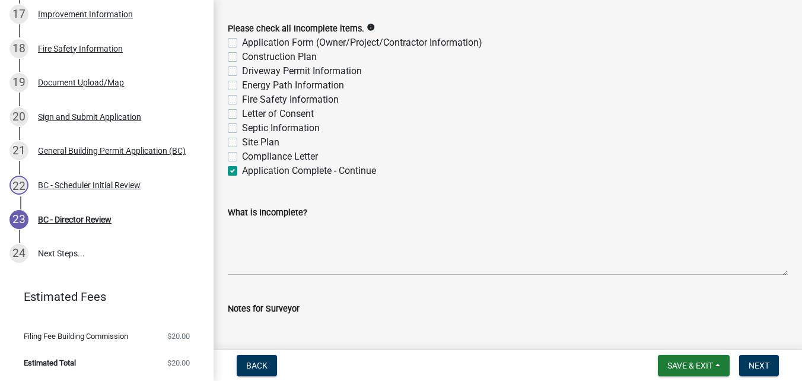
checkbox input "false"
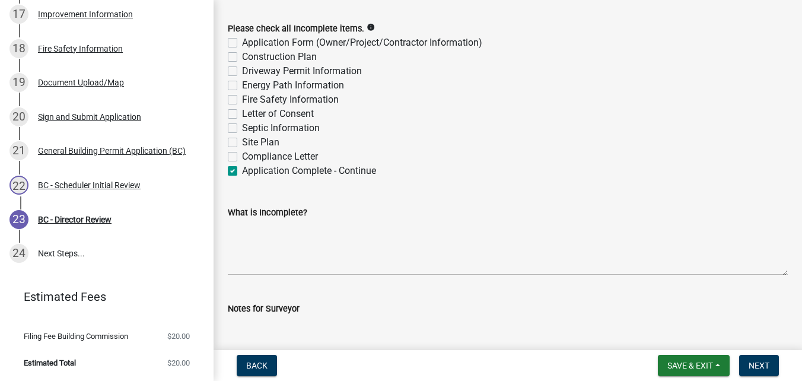
checkbox input "false"
checkbox input "true"
click at [757, 366] on span "Next" at bounding box center [758, 365] width 21 height 9
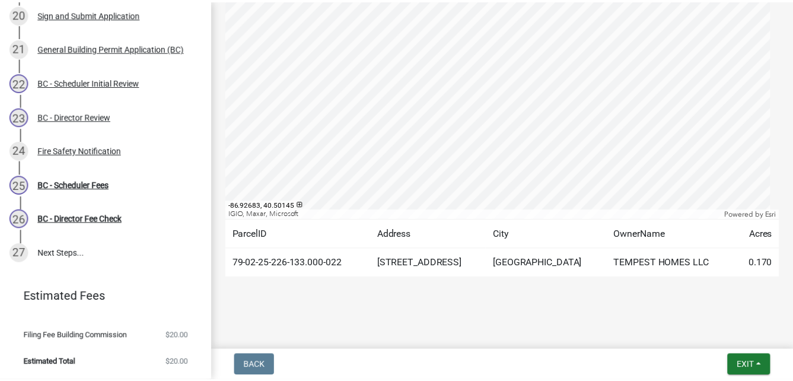
scroll to position [445, 0]
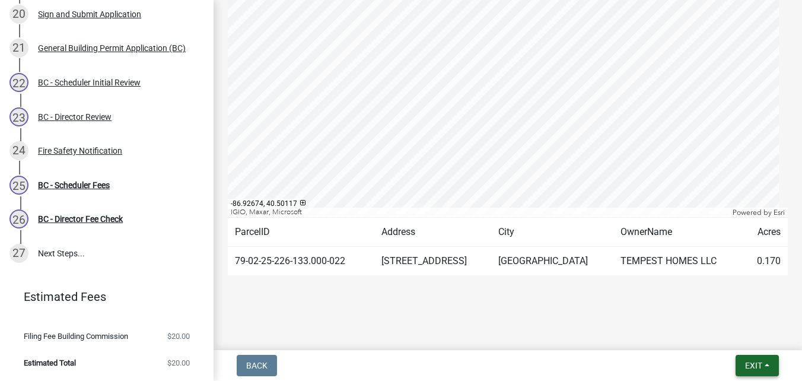
click at [741, 365] on button "Exit" at bounding box center [756, 365] width 43 height 21
click at [723, 340] on button "Save & Exit" at bounding box center [731, 334] width 95 height 28
